Goal: Information Seeking & Learning: Understand process/instructions

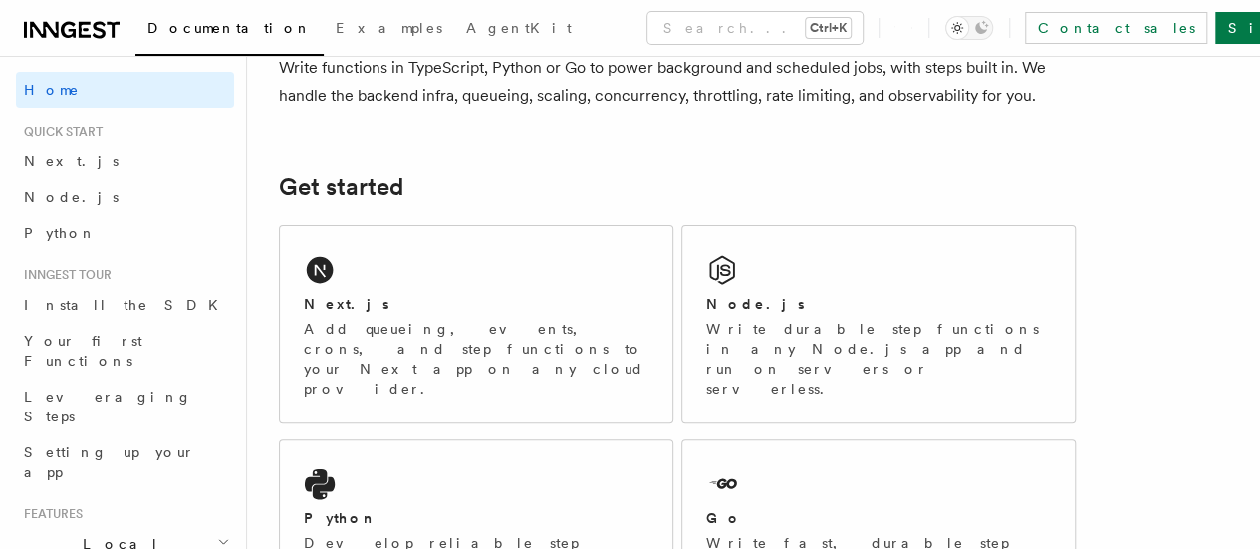
scroll to position [195, 0]
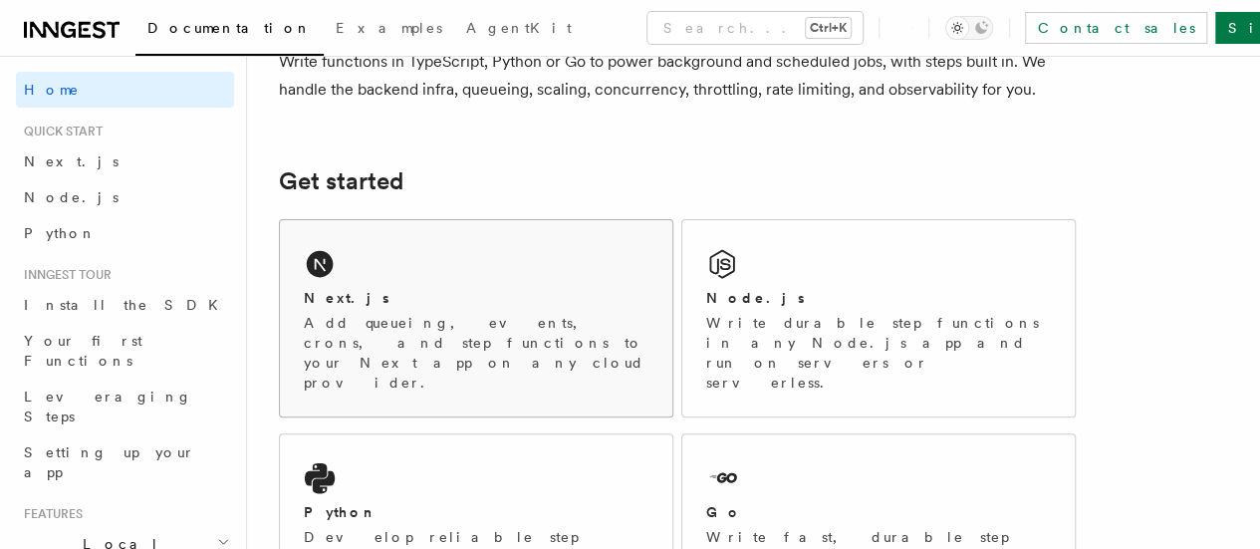
click at [456, 336] on div "Next.js Add queueing, events, crons, and step functions to your Next app on any…" at bounding box center [476, 340] width 345 height 105
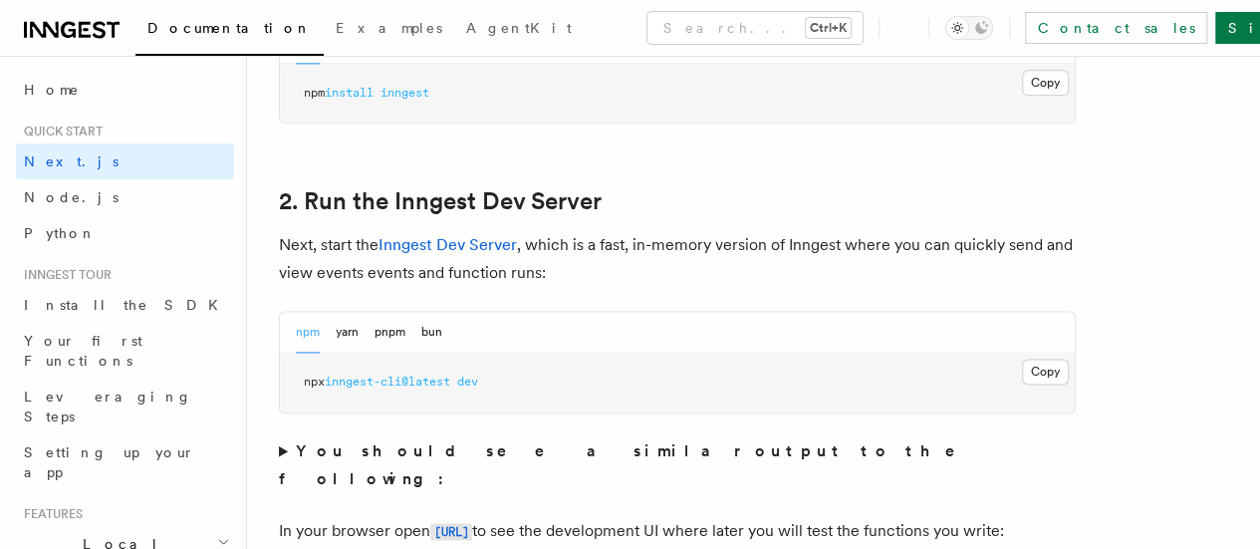
scroll to position [1311, 0]
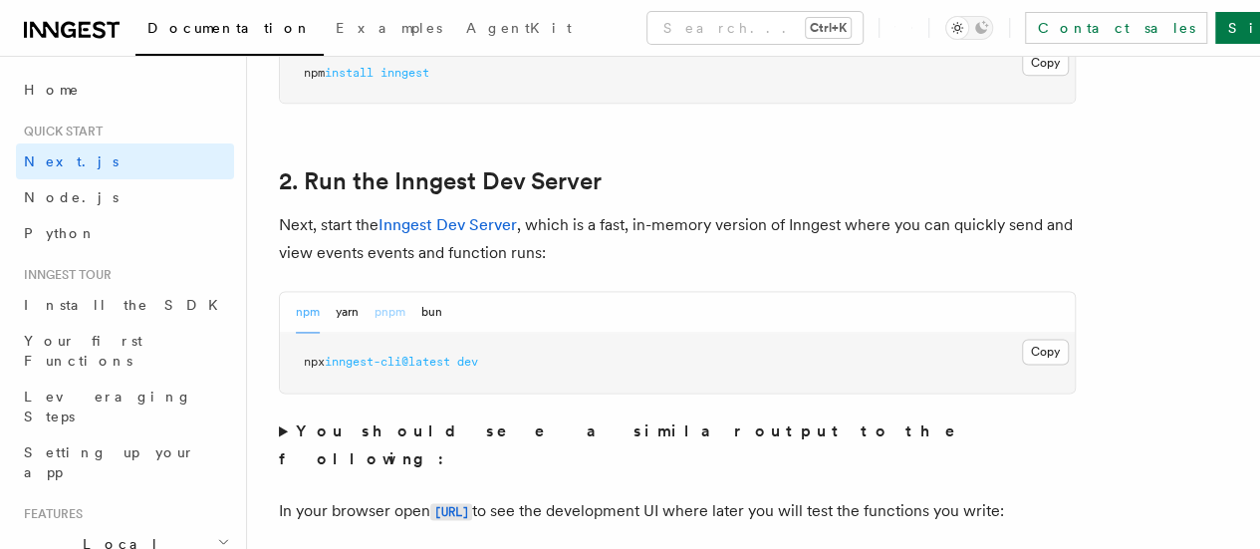
click at [399, 333] on button "pnpm" at bounding box center [389, 312] width 31 height 41
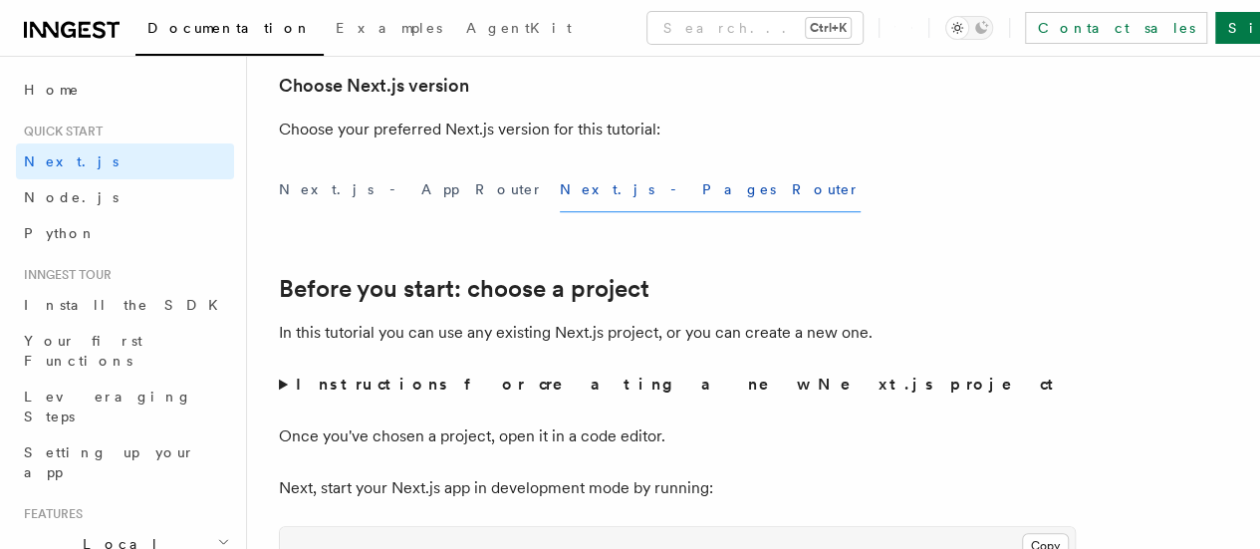
scroll to position [484, 0]
click at [374, 214] on button "Next.js - App Router" at bounding box center [411, 191] width 265 height 45
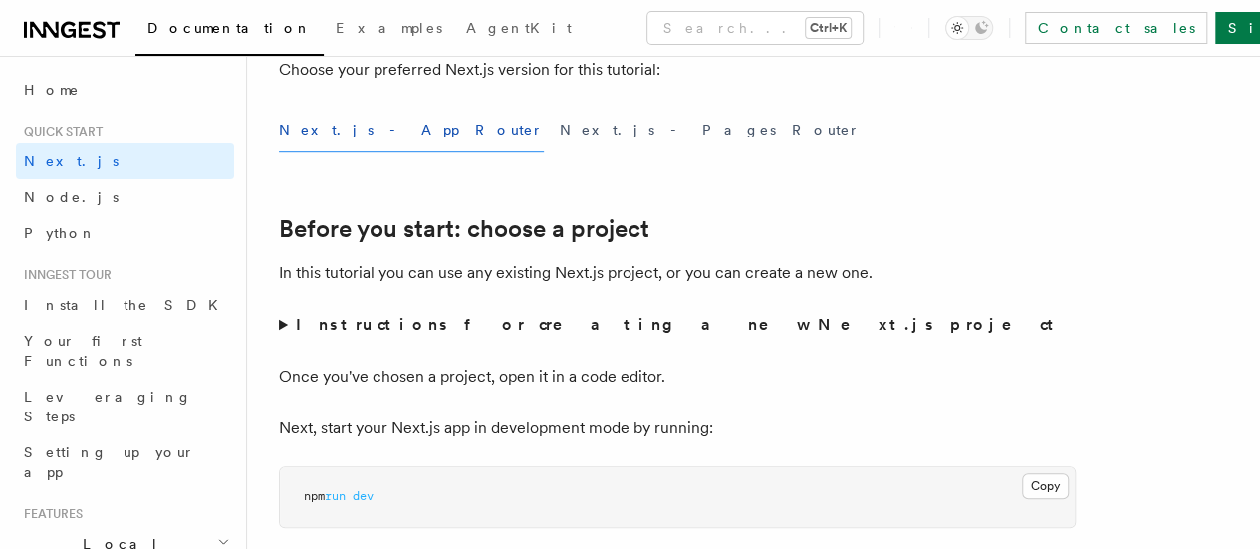
scroll to position [551, 0]
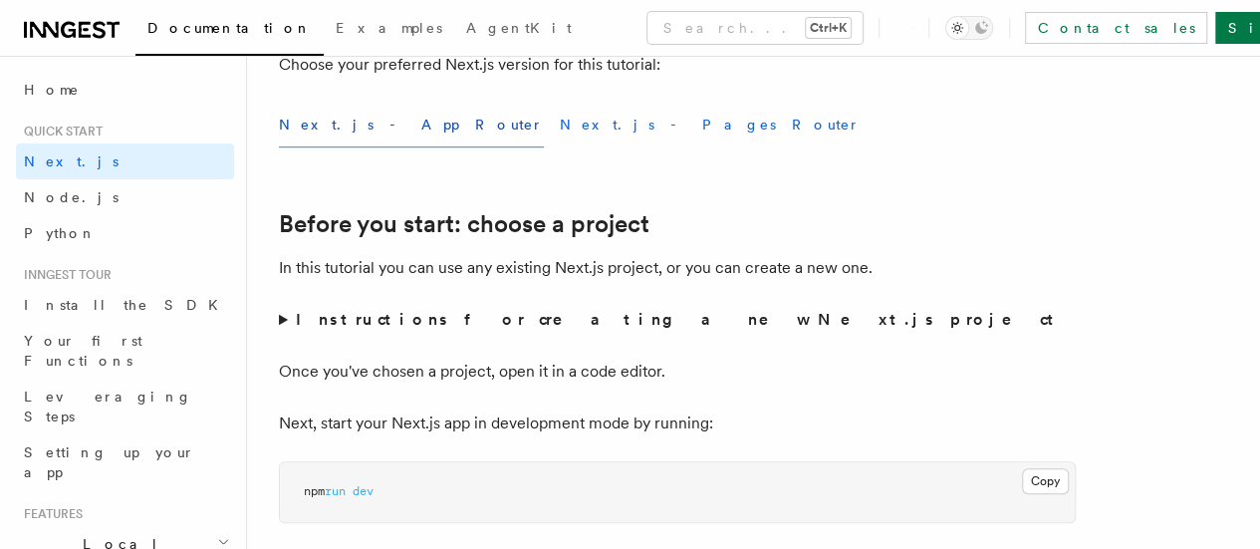
click at [560, 147] on button "Next.js - Pages Router" at bounding box center [710, 125] width 301 height 45
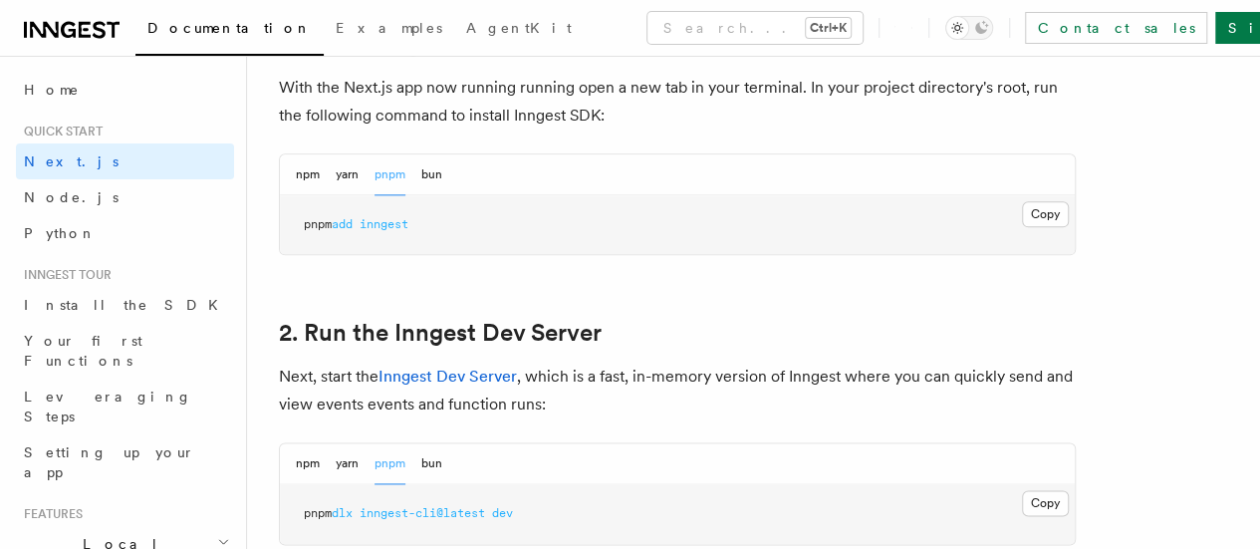
scroll to position [1161, 0]
click at [445, 193] on div "npm yarn pnpm bun" at bounding box center [677, 172] width 795 height 41
click at [434, 193] on button "bun" at bounding box center [431, 172] width 21 height 41
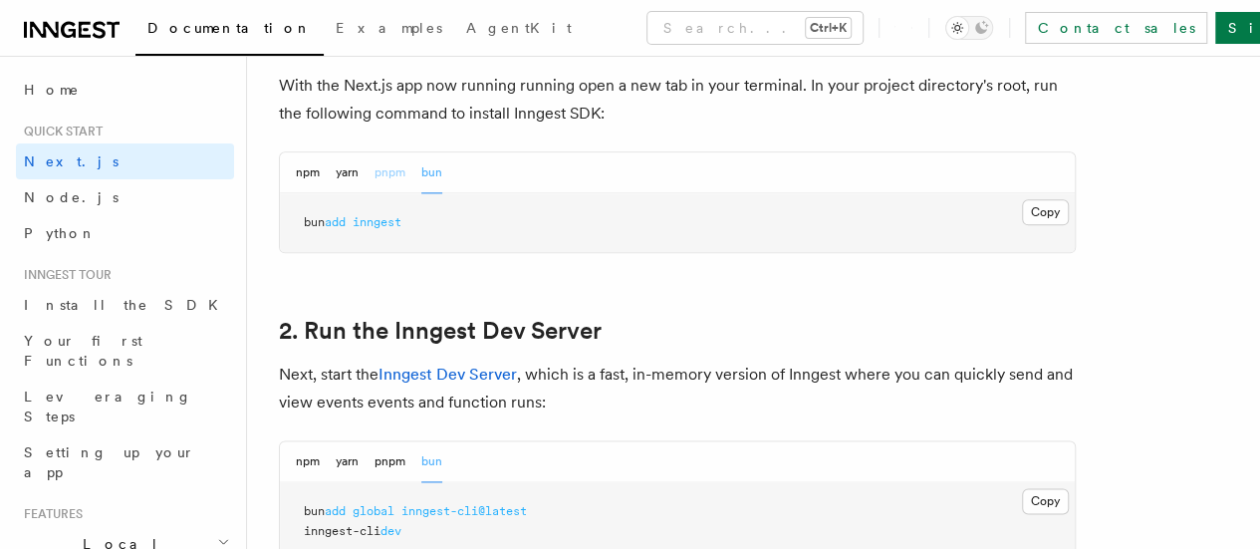
click at [388, 193] on button "pnpm" at bounding box center [389, 172] width 31 height 41
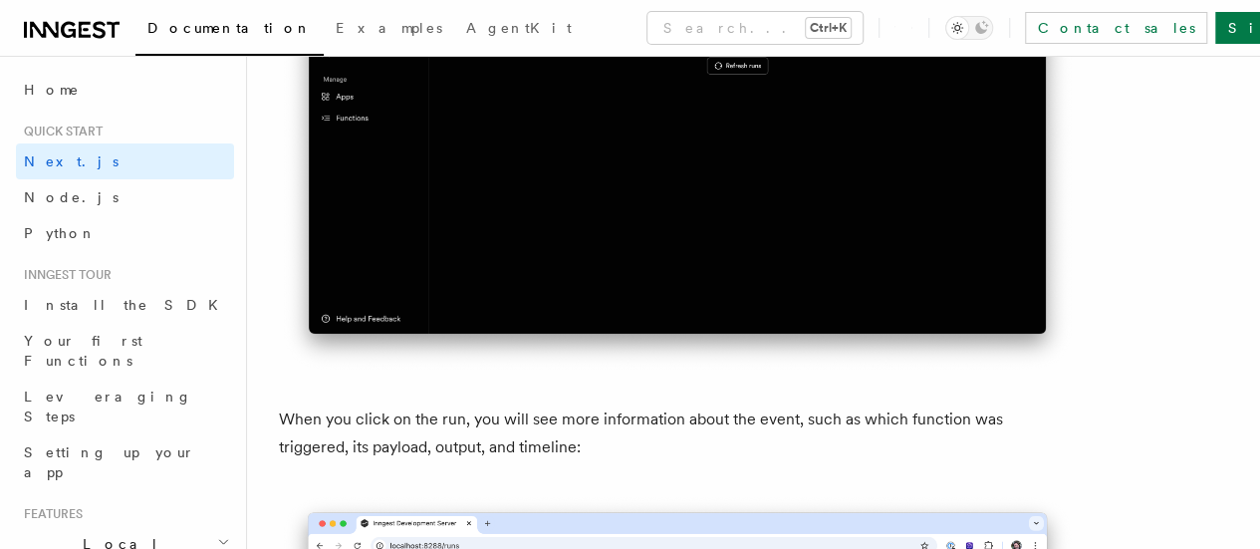
scroll to position [6536, 0]
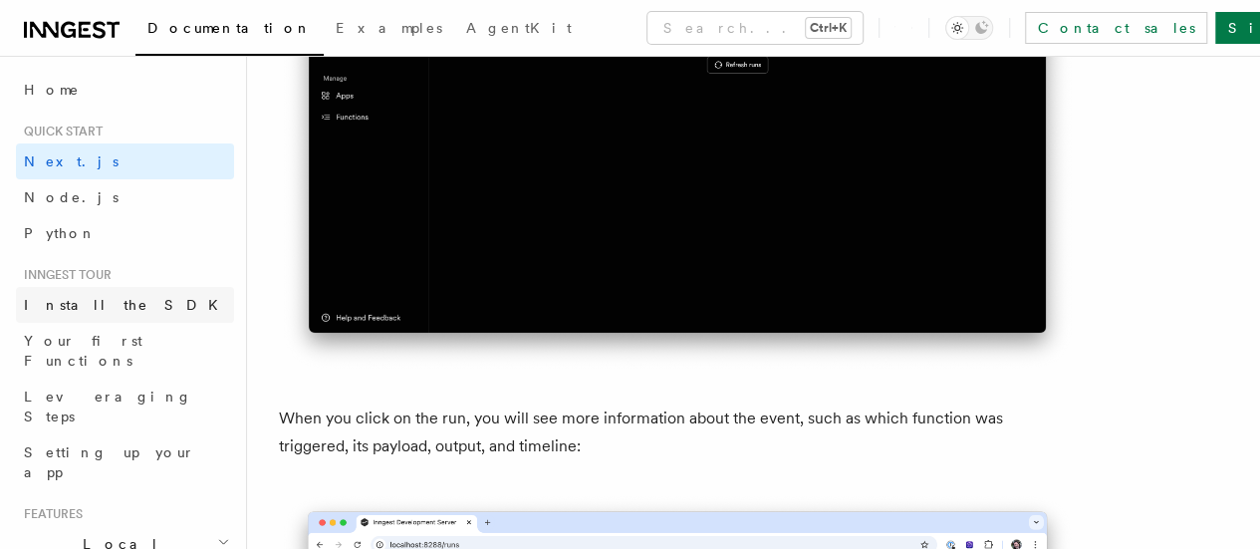
click at [72, 306] on span "Install the SDK" at bounding box center [127, 305] width 206 height 16
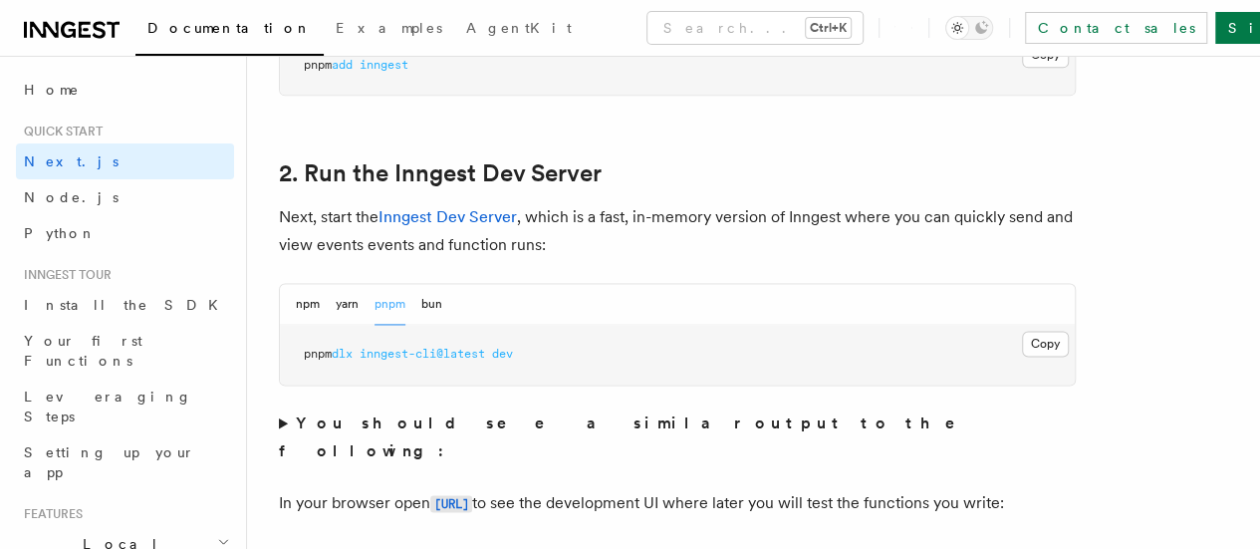
scroll to position [1284, 0]
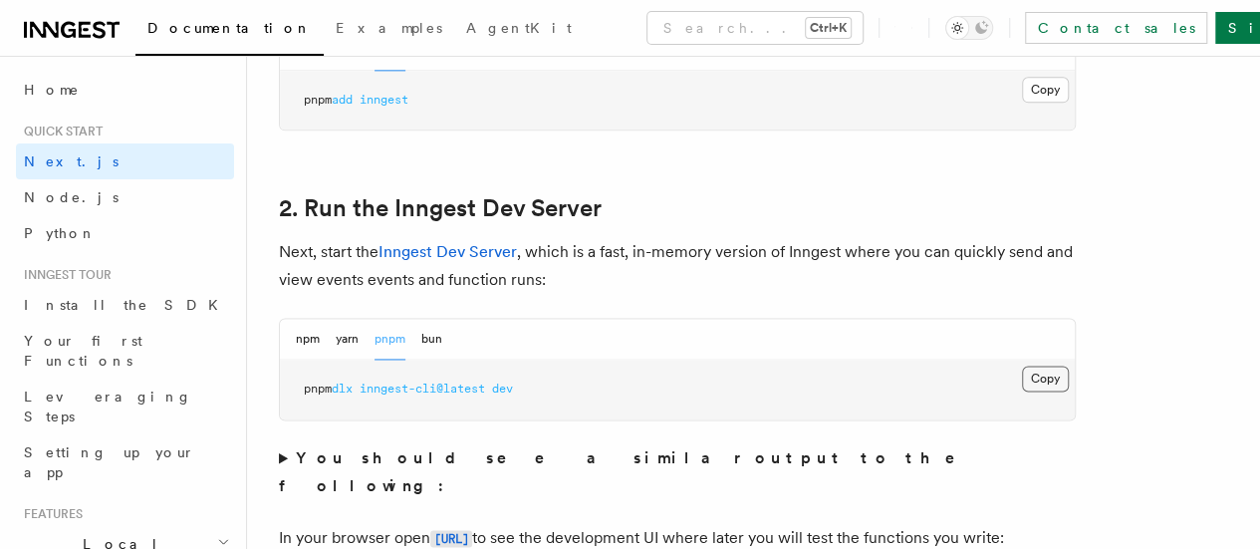
click at [1022, 391] on button "Copy Copied" at bounding box center [1045, 378] width 47 height 26
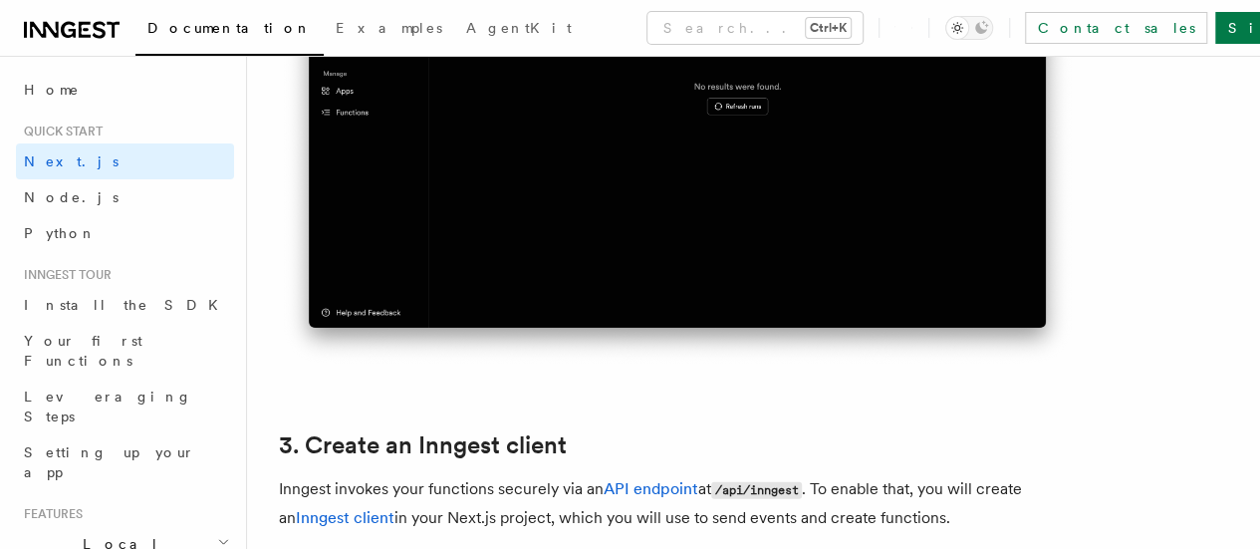
scroll to position [2016, 0]
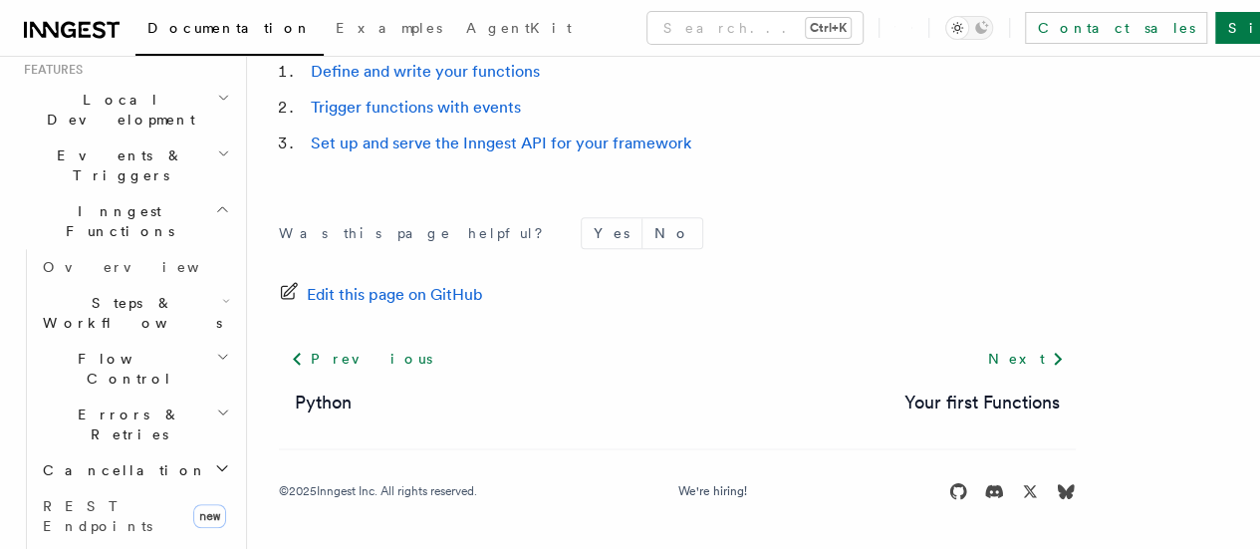
scroll to position [448, 0]
click at [214, 456] on icon "button" at bounding box center [222, 464] width 16 height 16
click at [198, 392] on h2 "Errors & Retries" at bounding box center [134, 420] width 199 height 56
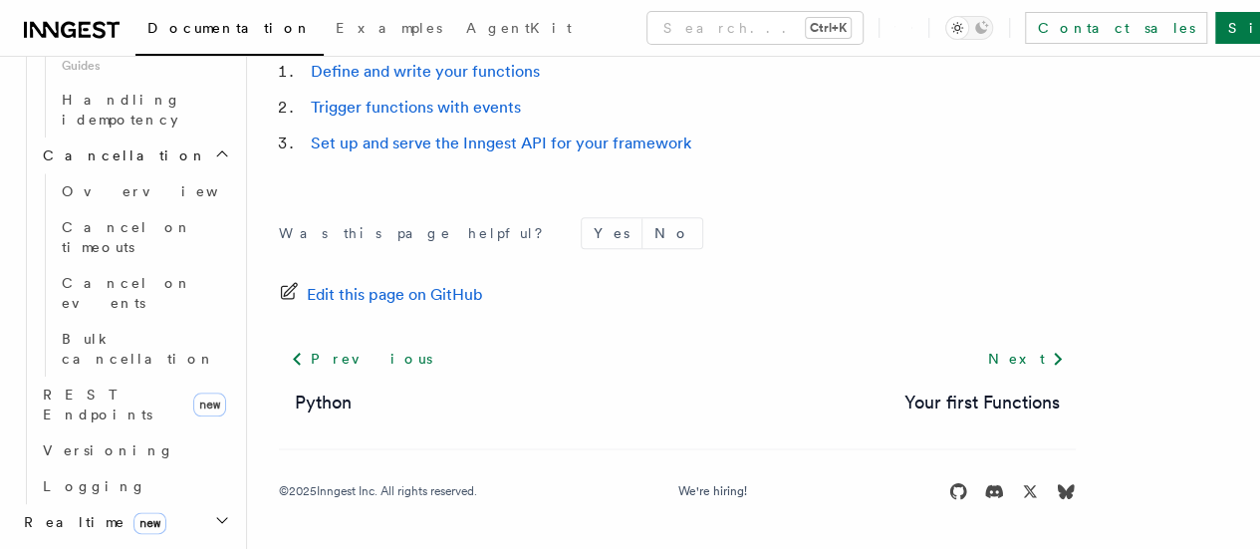
scroll to position [1062, 0]
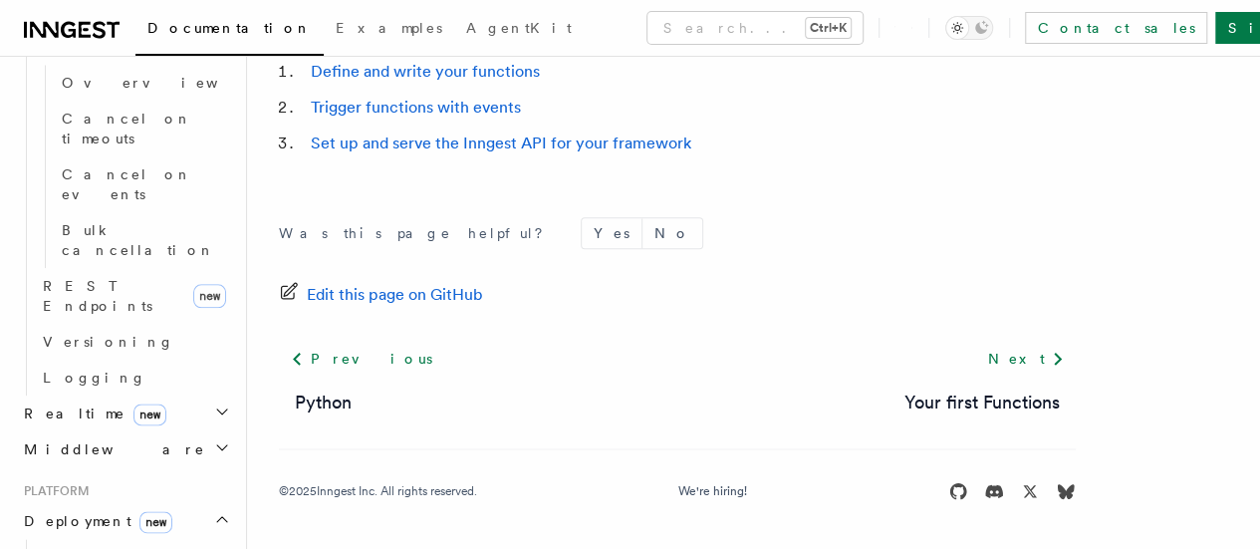
scroll to position [1155, 0]
click at [62, 548] on span "Overview" at bounding box center [145, 556] width 205 height 16
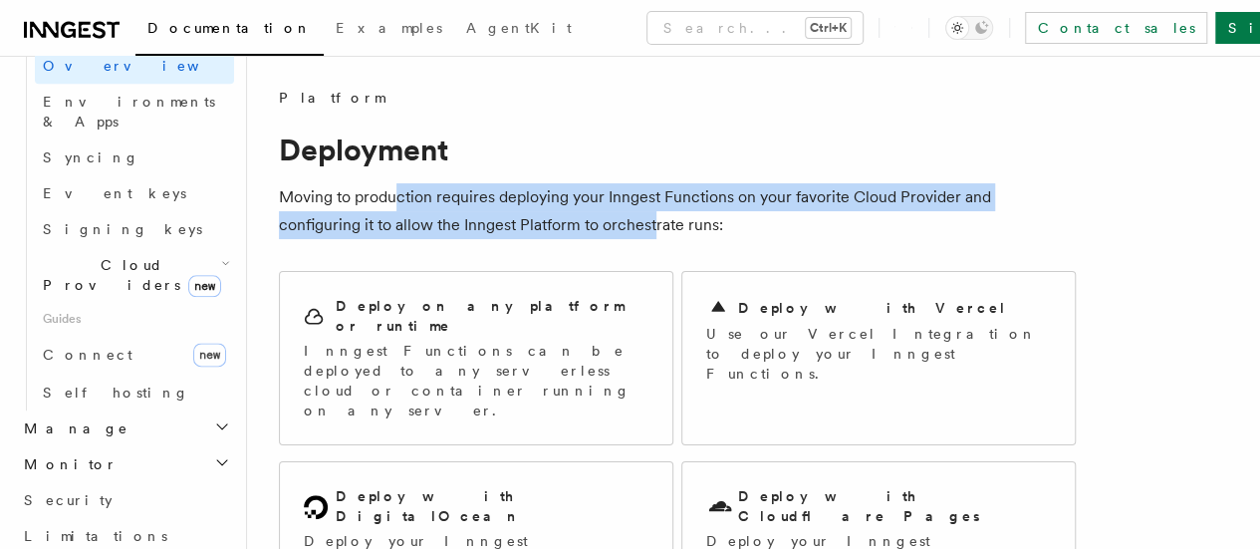
drag, startPoint x: 393, startPoint y: 206, endPoint x: 656, endPoint y: 219, distance: 263.2
click at [656, 219] on p "Moving to production requires deploying your Inngest Functions on your favorite…" at bounding box center [677, 211] width 797 height 56
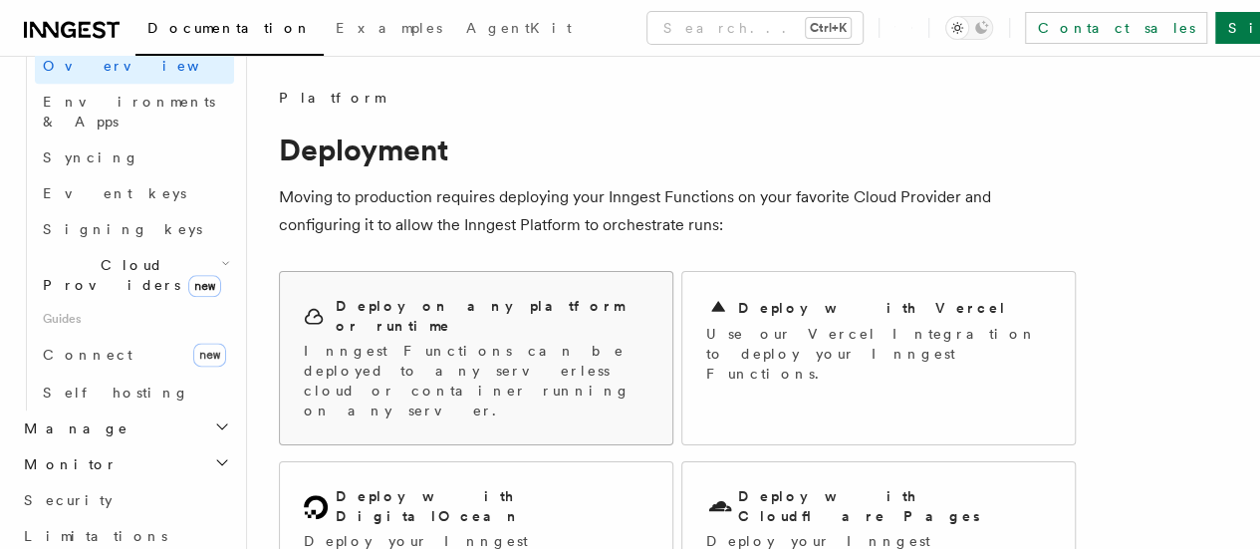
click at [588, 347] on p "Inngest Functions can be deployed to any serverless cloud or container running …" at bounding box center [476, 381] width 345 height 80
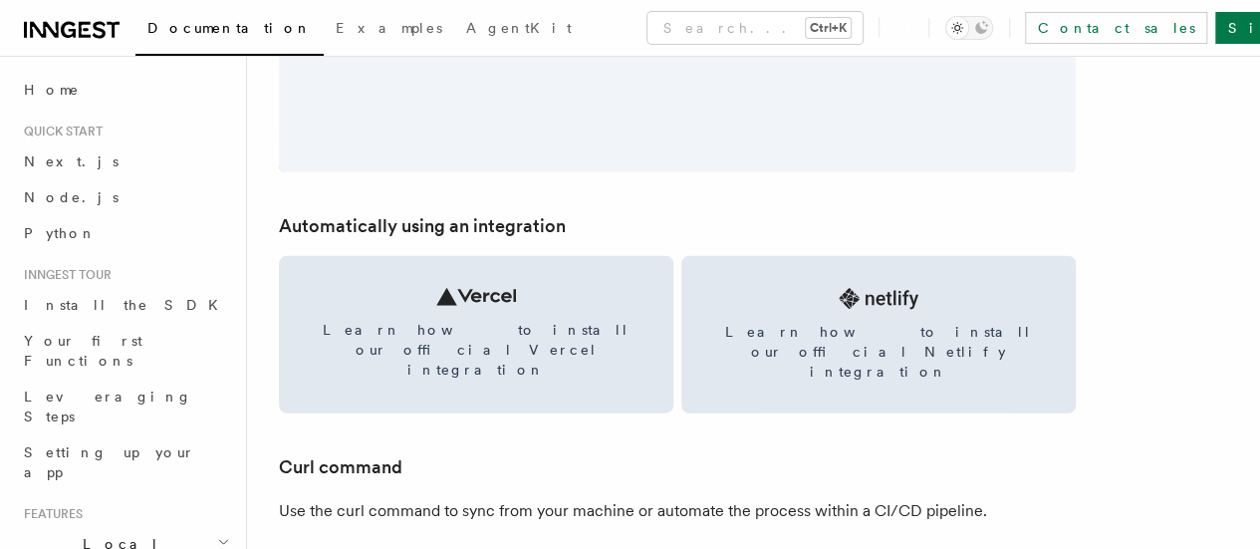
scroll to position [2729, 0]
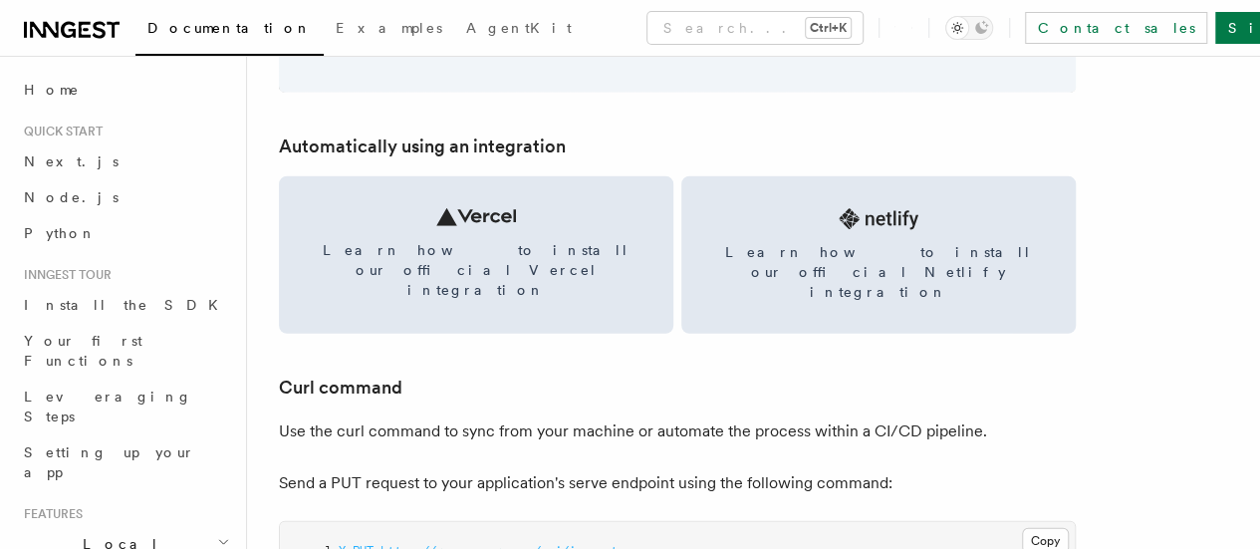
click at [728, 417] on p "Use the curl command to sync from your machine or automate the process within a…" at bounding box center [677, 431] width 797 height 28
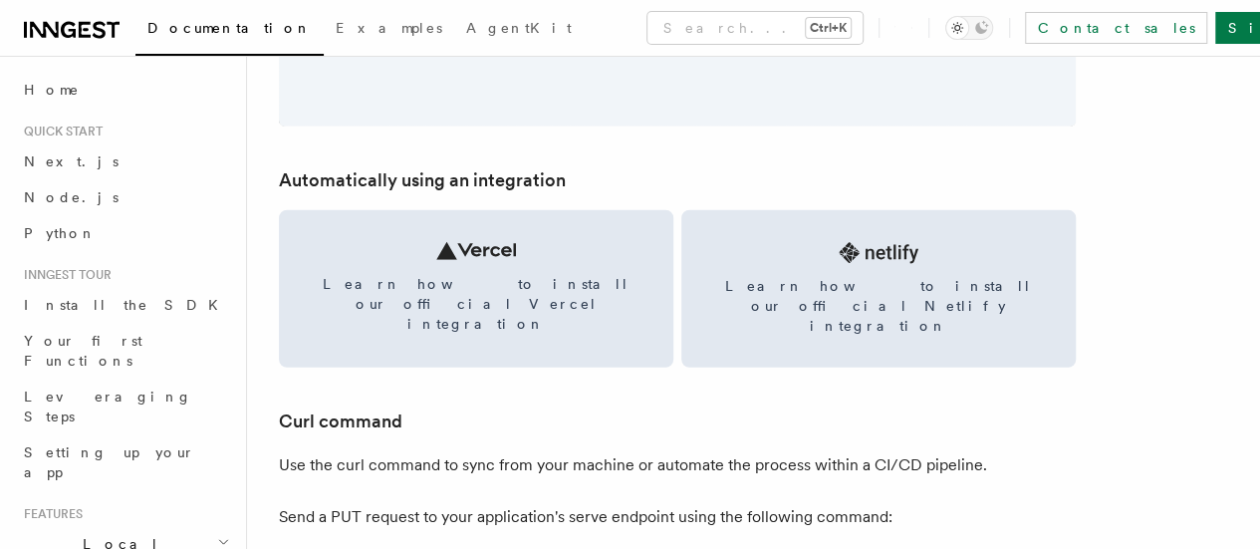
scroll to position [2695, 0]
